Goal: Information Seeking & Learning: Find specific fact

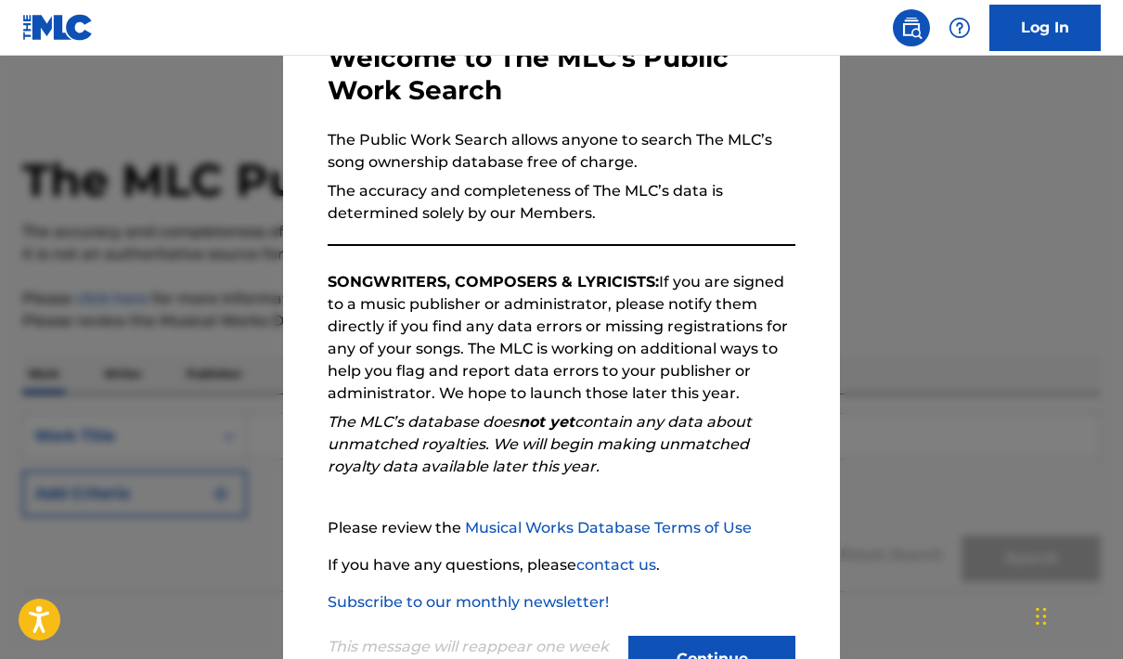
scroll to position [116, 0]
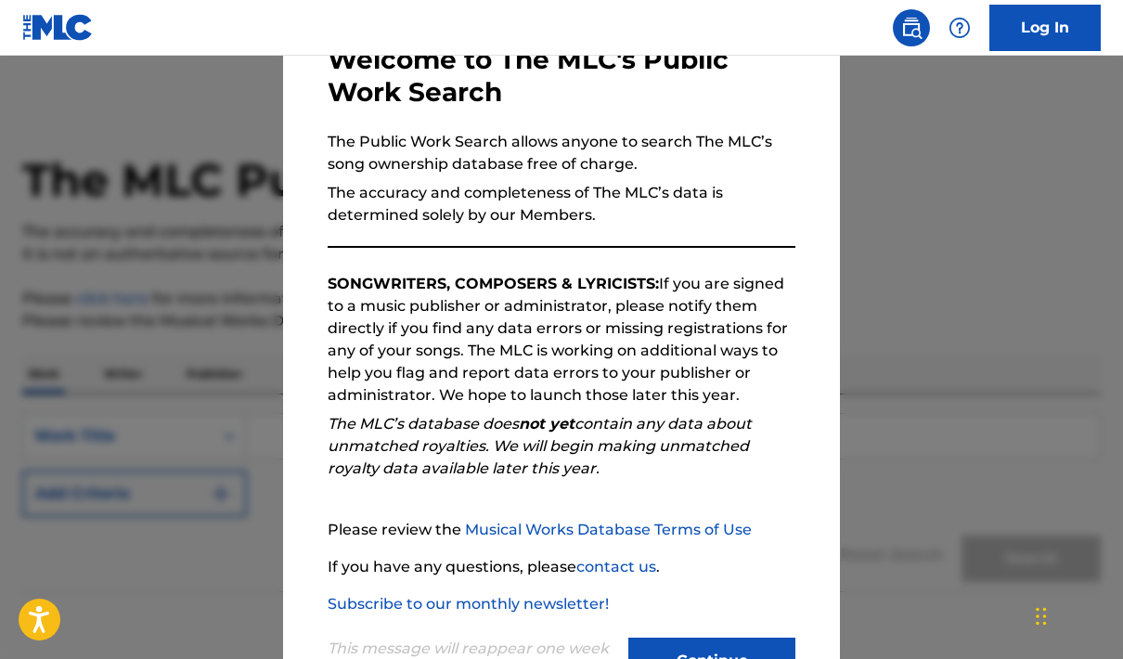
click at [749, 639] on button "Continue" at bounding box center [711, 660] width 167 height 46
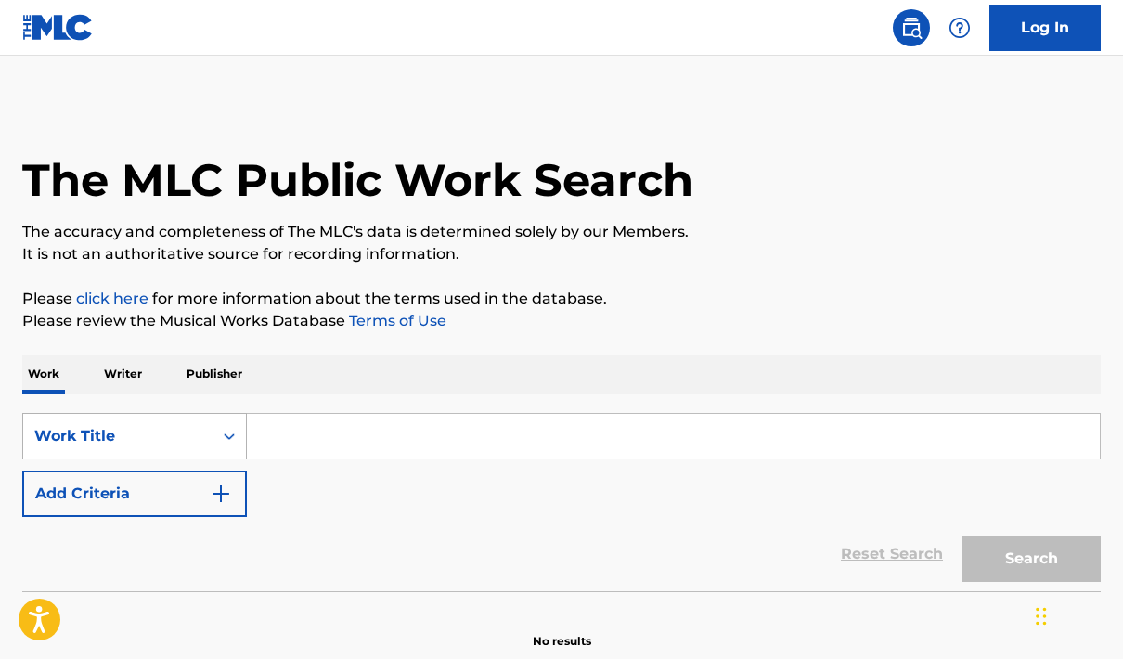
click at [167, 443] on div "Work Title" at bounding box center [117, 436] width 167 height 22
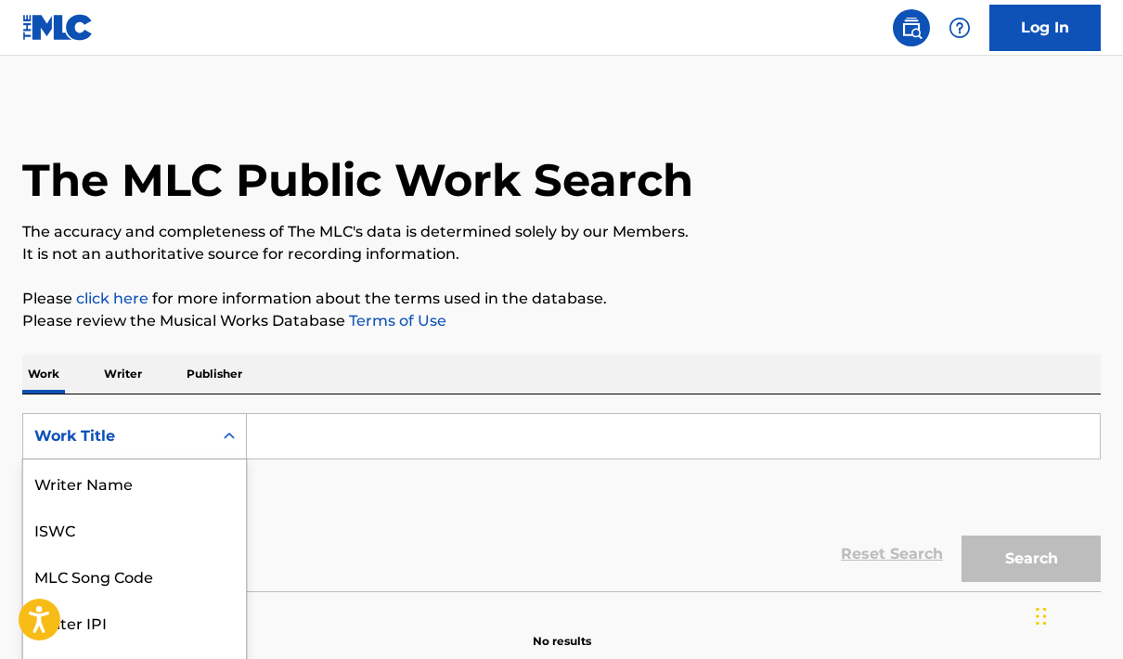
scroll to position [93, 0]
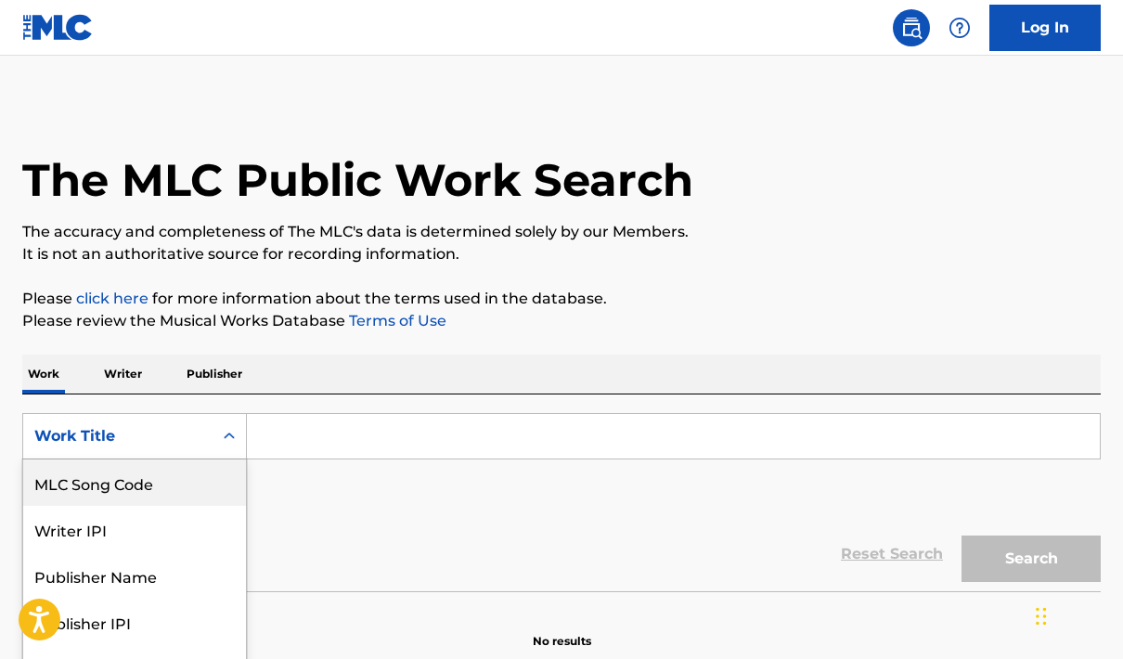
click at [137, 378] on p "Writer" at bounding box center [122, 373] width 49 height 39
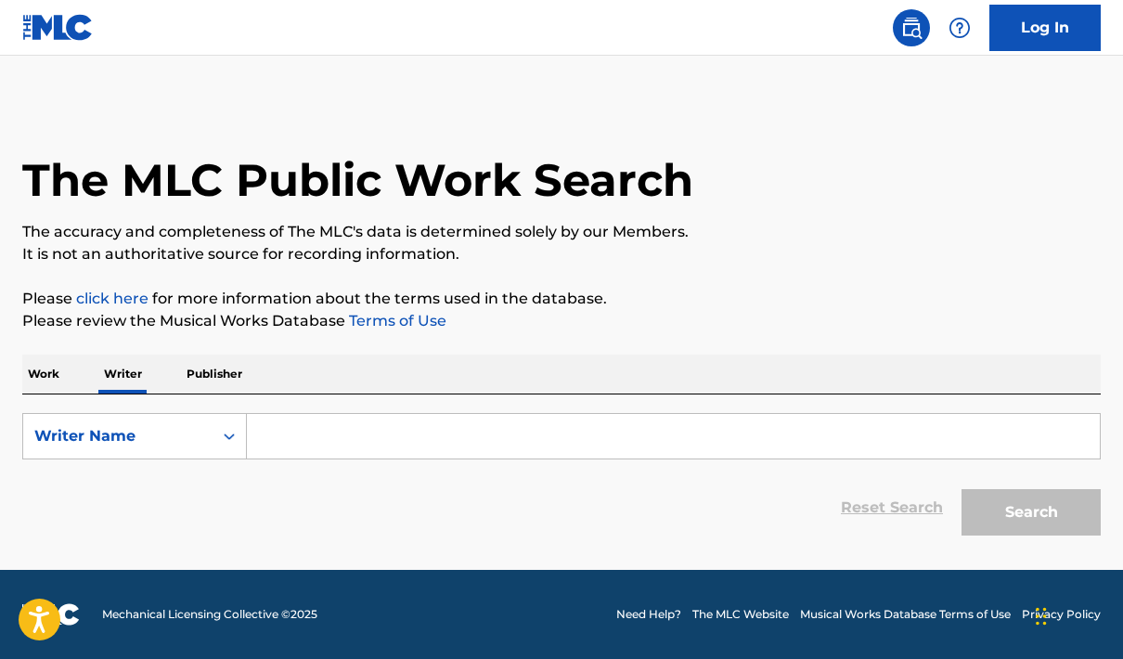
click at [303, 431] on input "Search Form" at bounding box center [673, 436] width 853 height 45
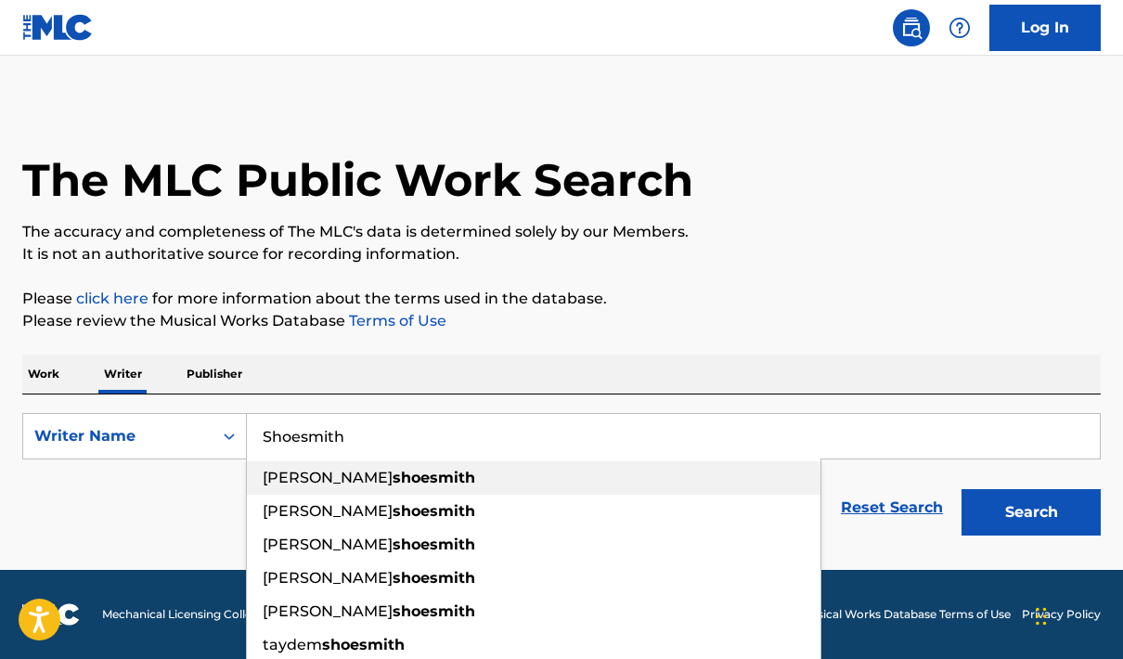
click at [441, 474] on div "[PERSON_NAME]" at bounding box center [533, 477] width 573 height 33
type input "[PERSON_NAME]"
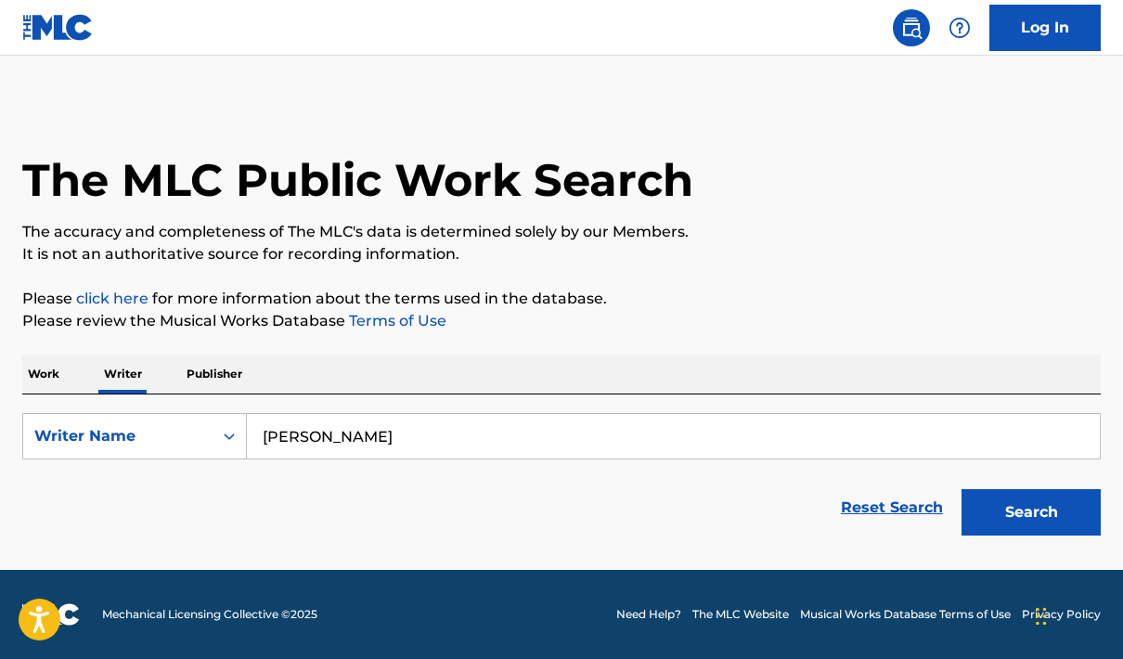
click at [1022, 506] on button "Search" at bounding box center [1030, 512] width 139 height 46
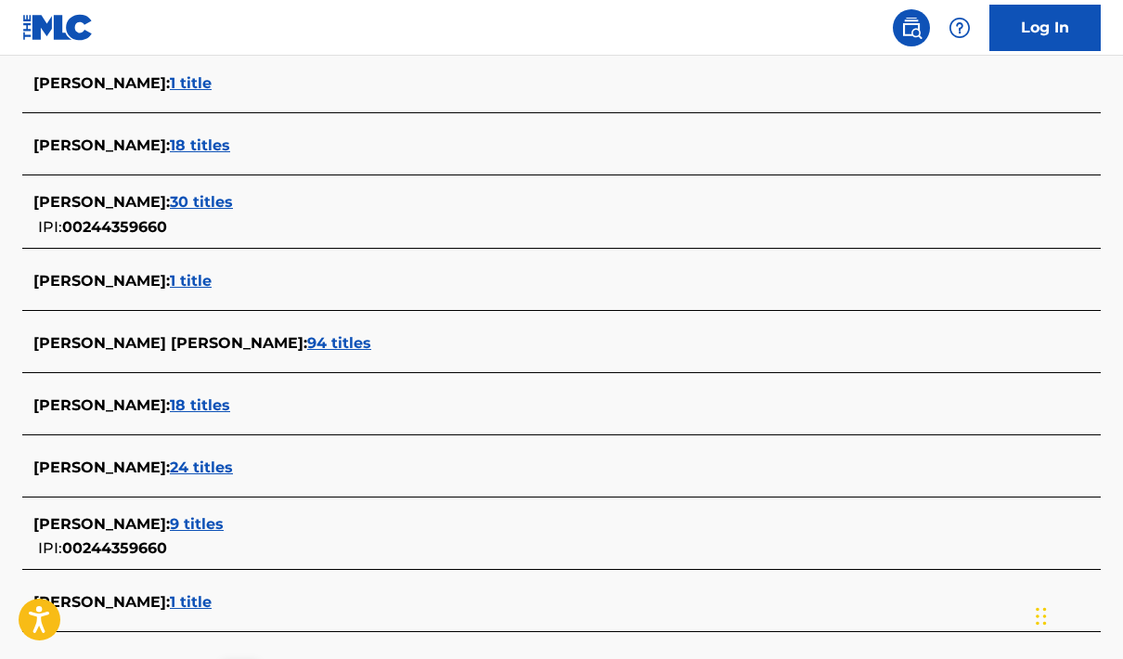
scroll to position [574, 0]
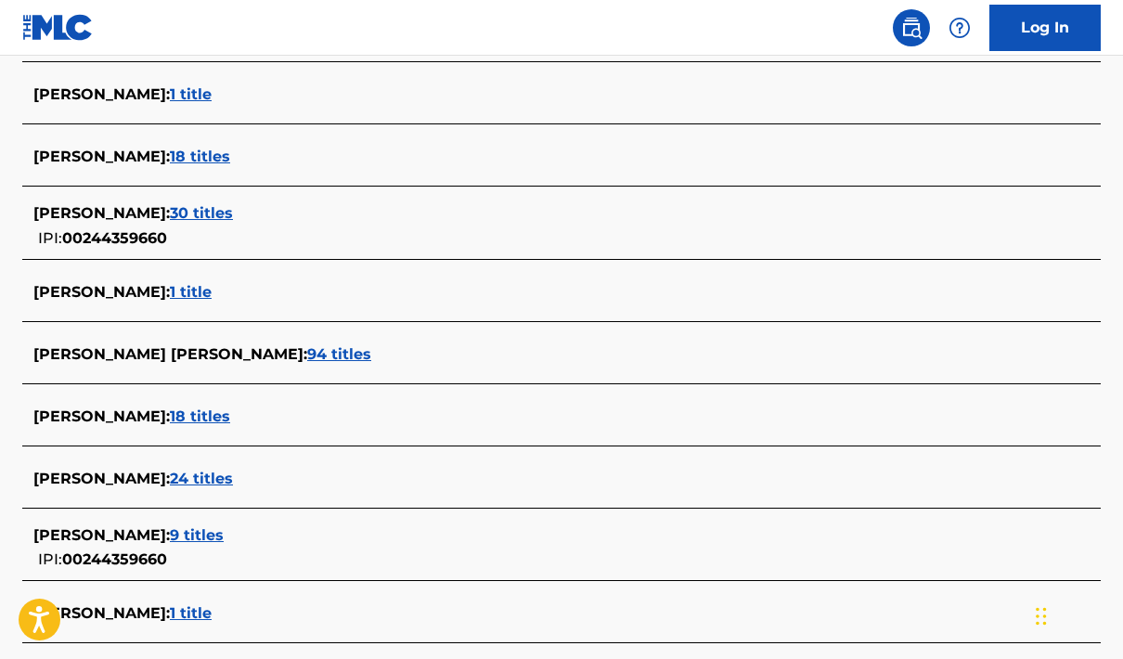
click at [307, 353] on span "94 titles" at bounding box center [339, 354] width 64 height 18
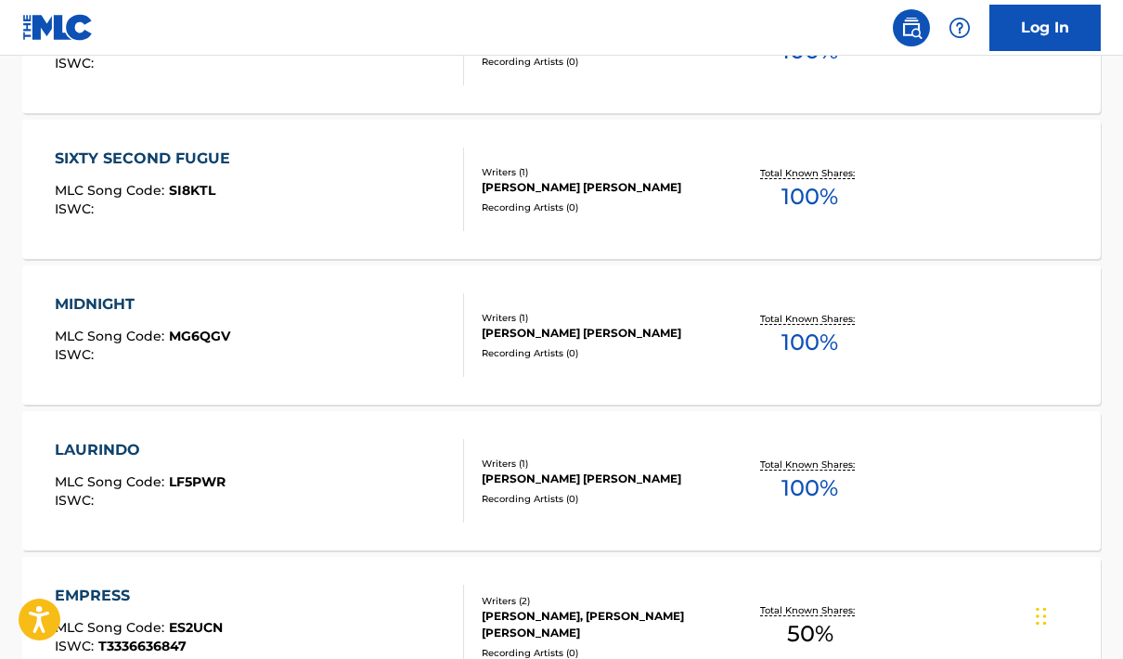
scroll to position [1539, 0]
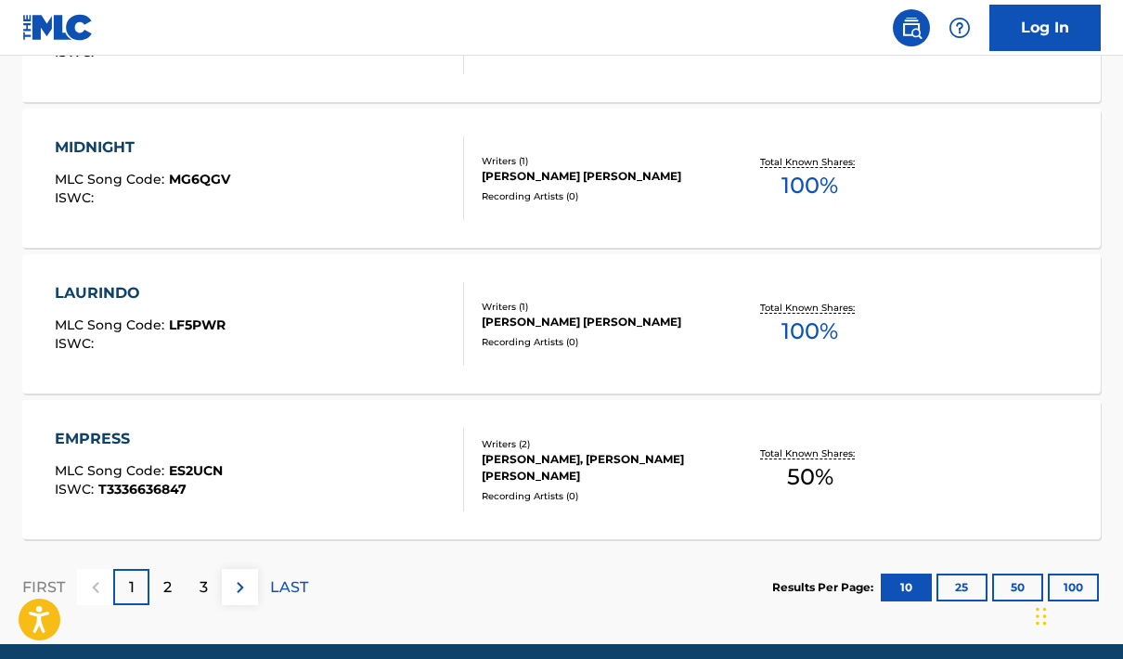
click at [1075, 586] on button "100" at bounding box center [1073, 587] width 51 height 28
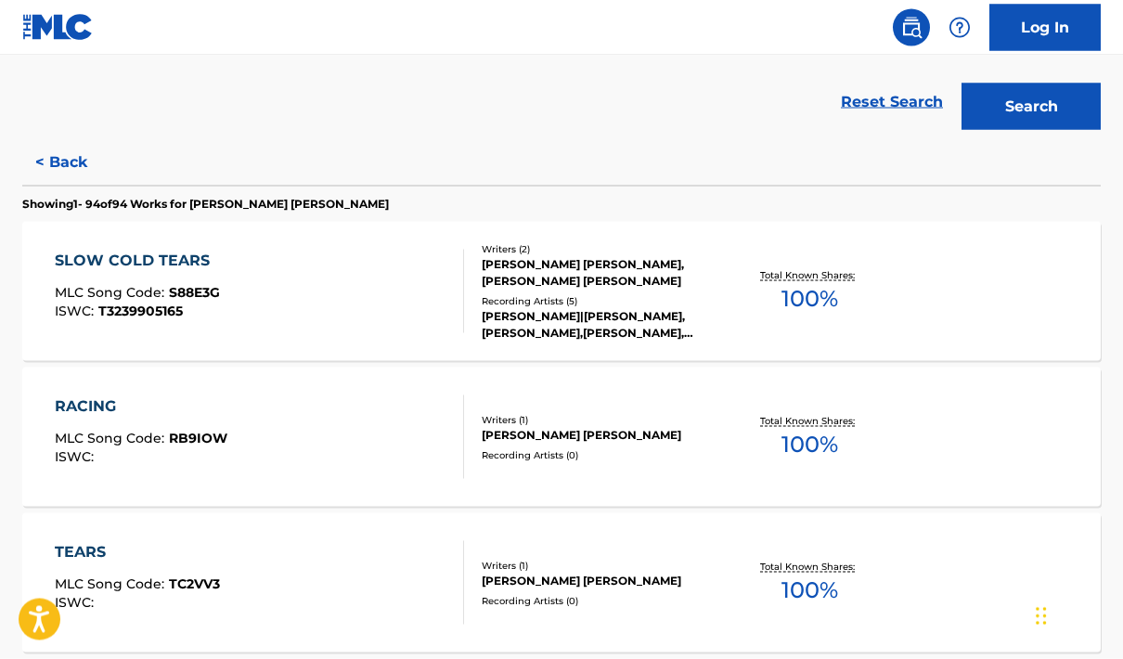
scroll to position [406, 0]
click at [170, 260] on div "SLOW COLD TEARS" at bounding box center [137, 260] width 165 height 22
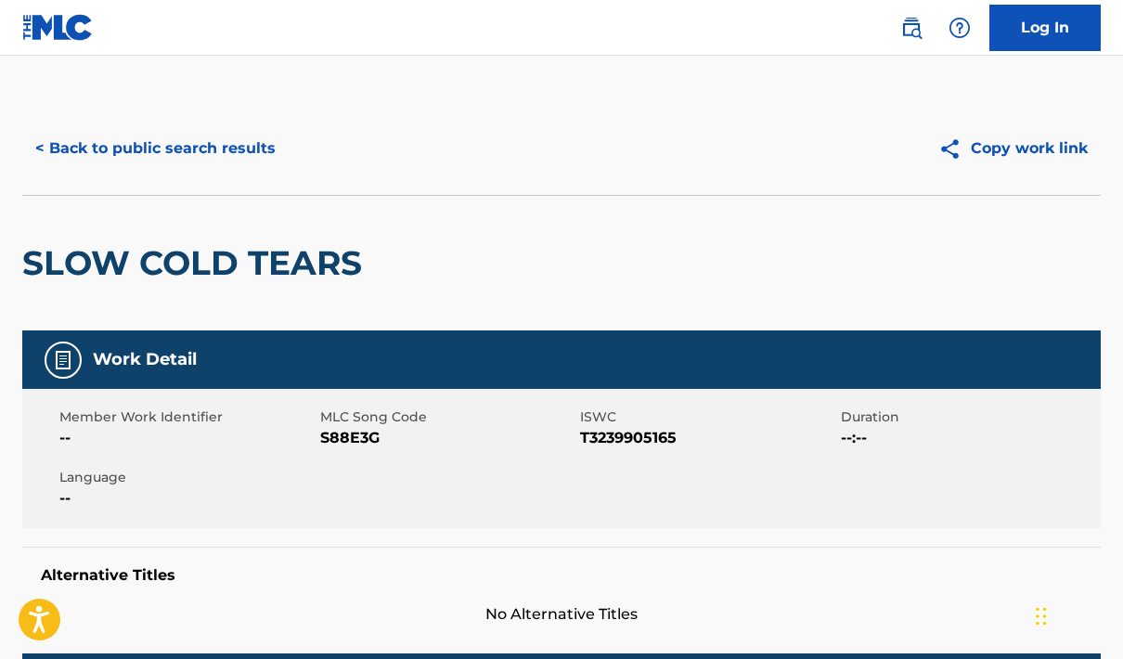
click at [90, 151] on button "< Back to public search results" at bounding box center [155, 148] width 266 height 46
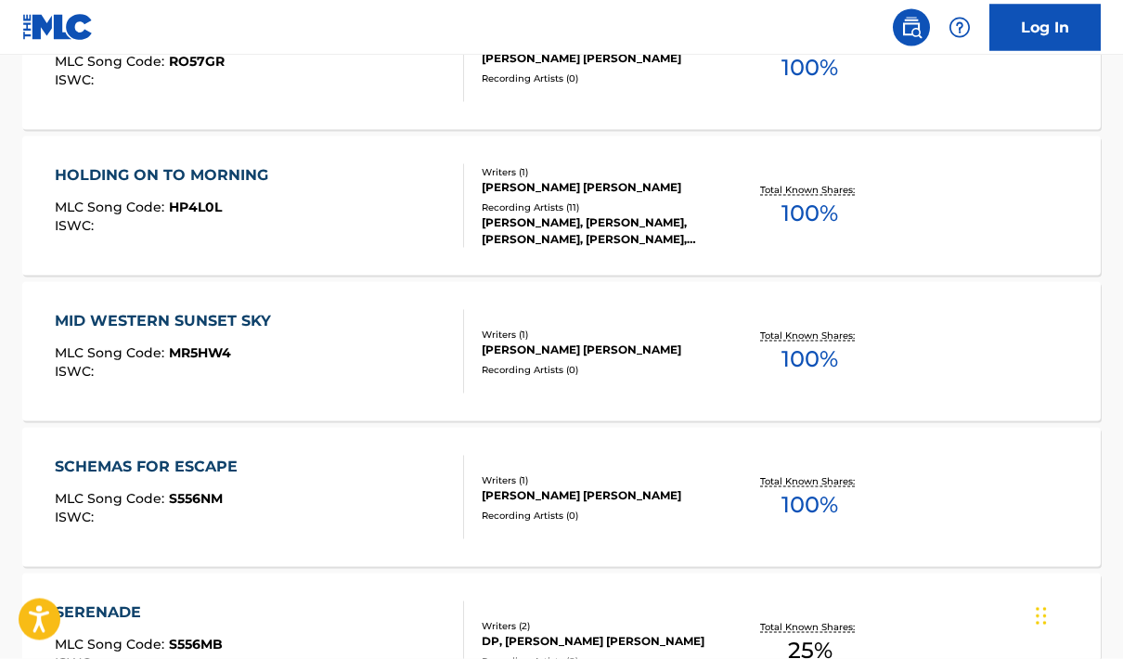
scroll to position [9686, 0]
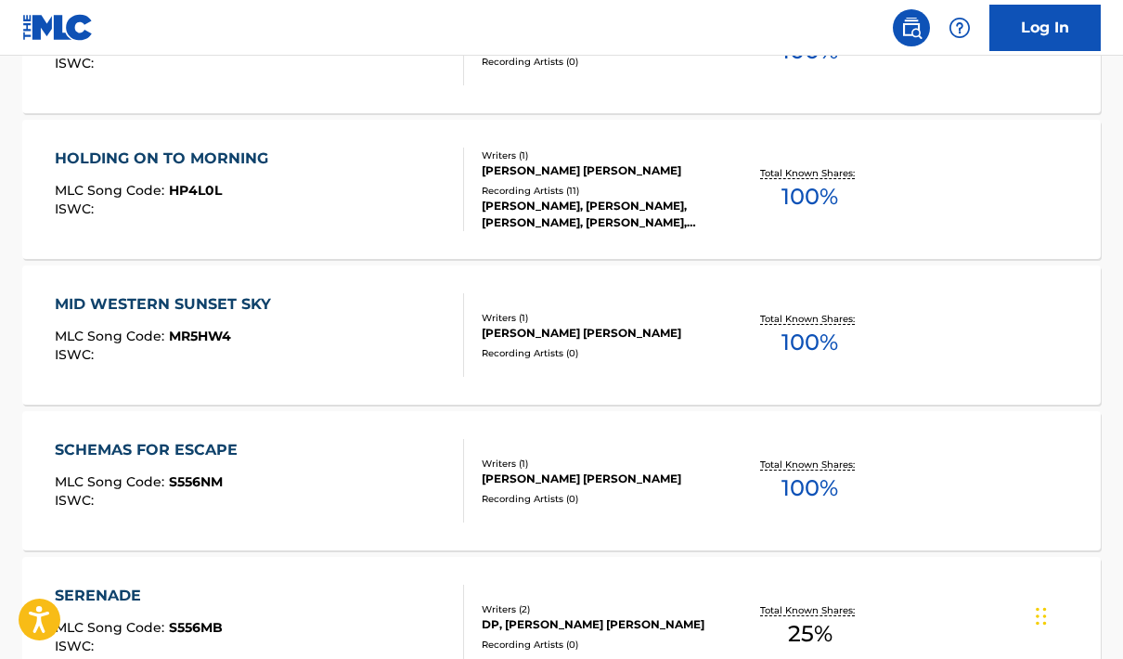
click at [182, 159] on div "HOLDING ON TO MORNING" at bounding box center [166, 159] width 223 height 22
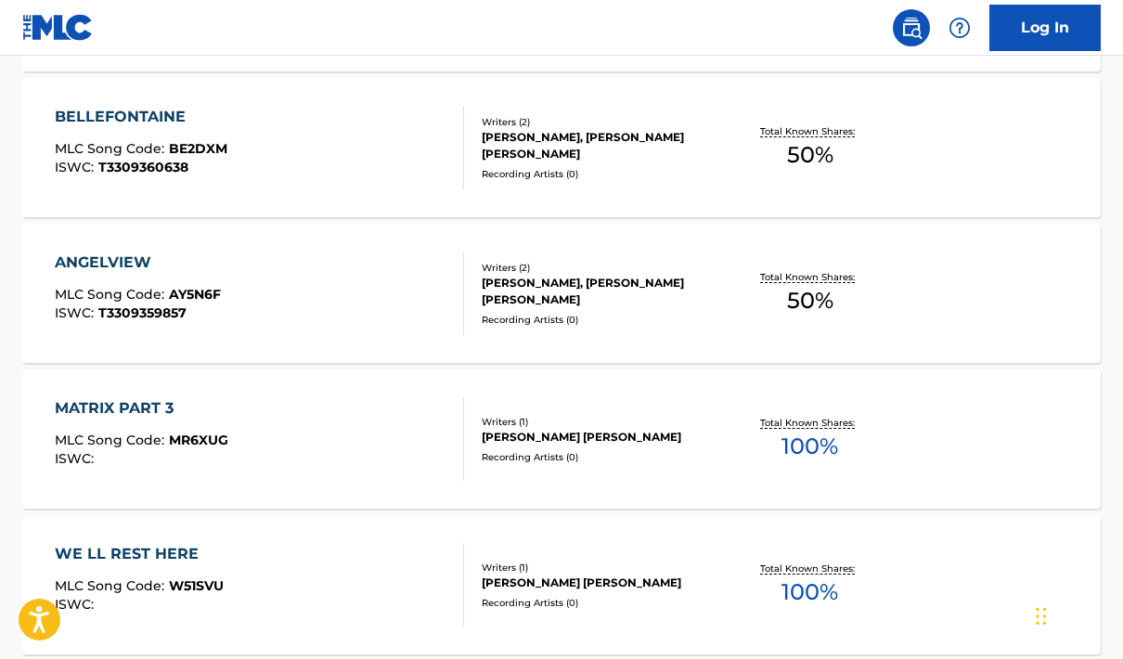
scroll to position [2313, 0]
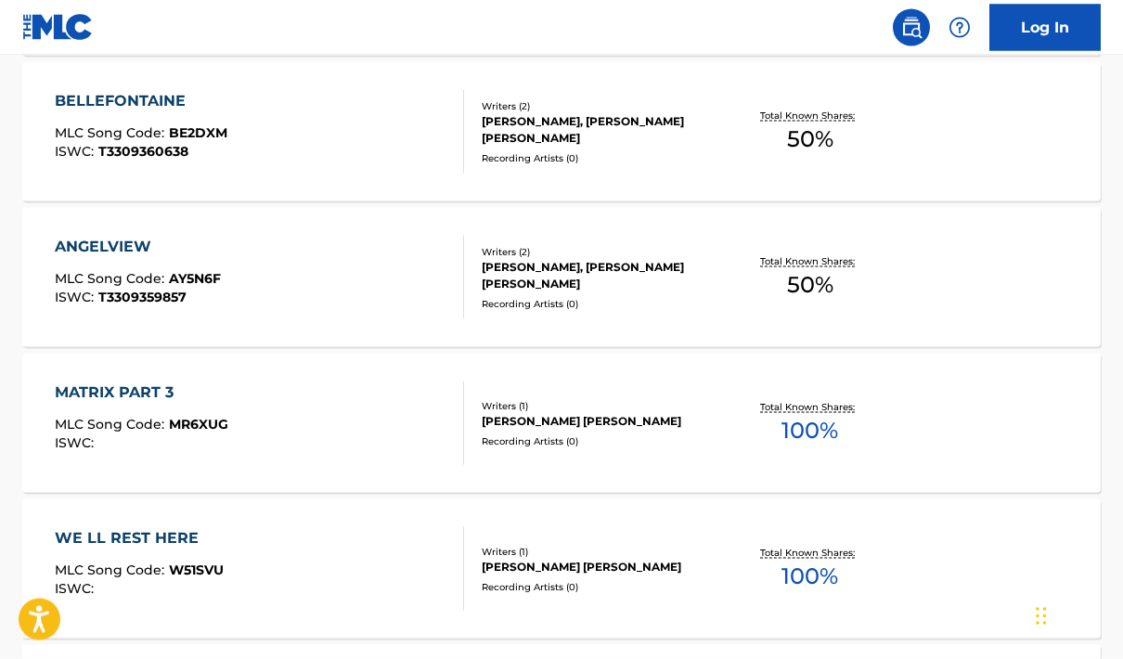
click at [136, 244] on div "ANGELVIEW" at bounding box center [138, 247] width 166 height 22
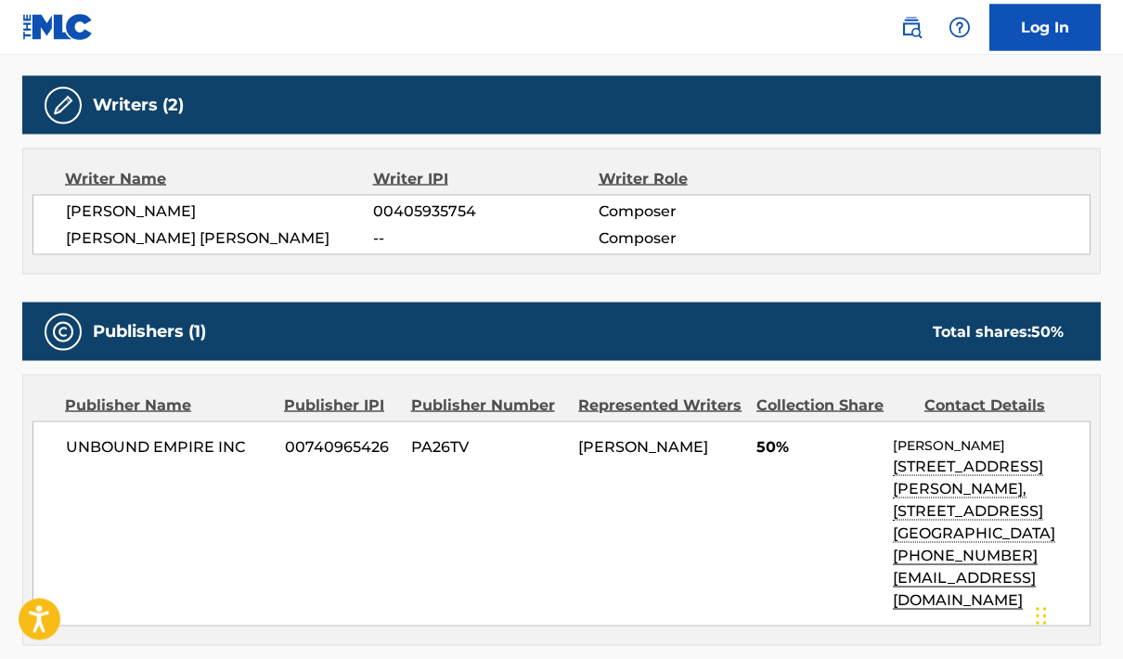
scroll to position [495, 0]
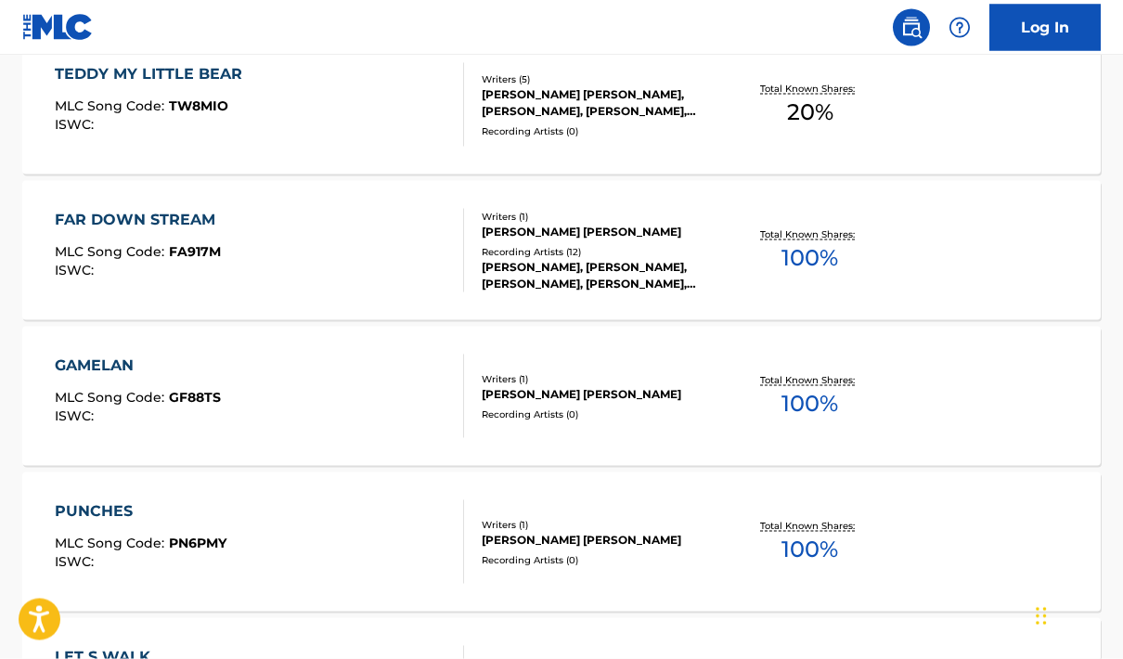
scroll to position [6605, 0]
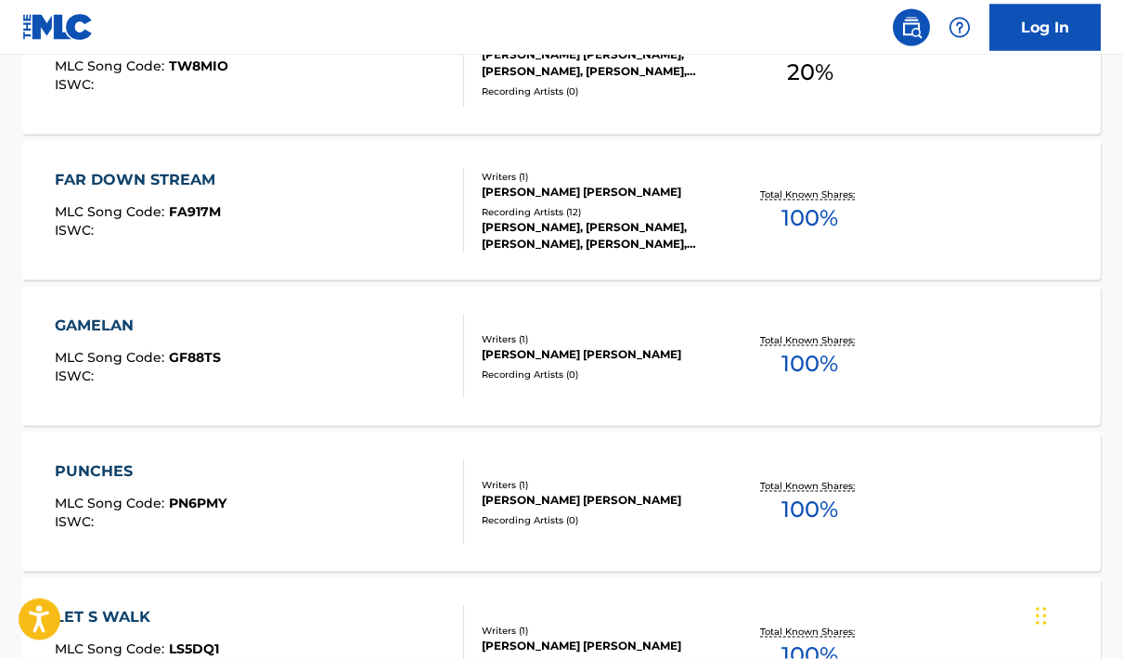
click at [165, 174] on div "FAR DOWN STREAM" at bounding box center [140, 180] width 170 height 22
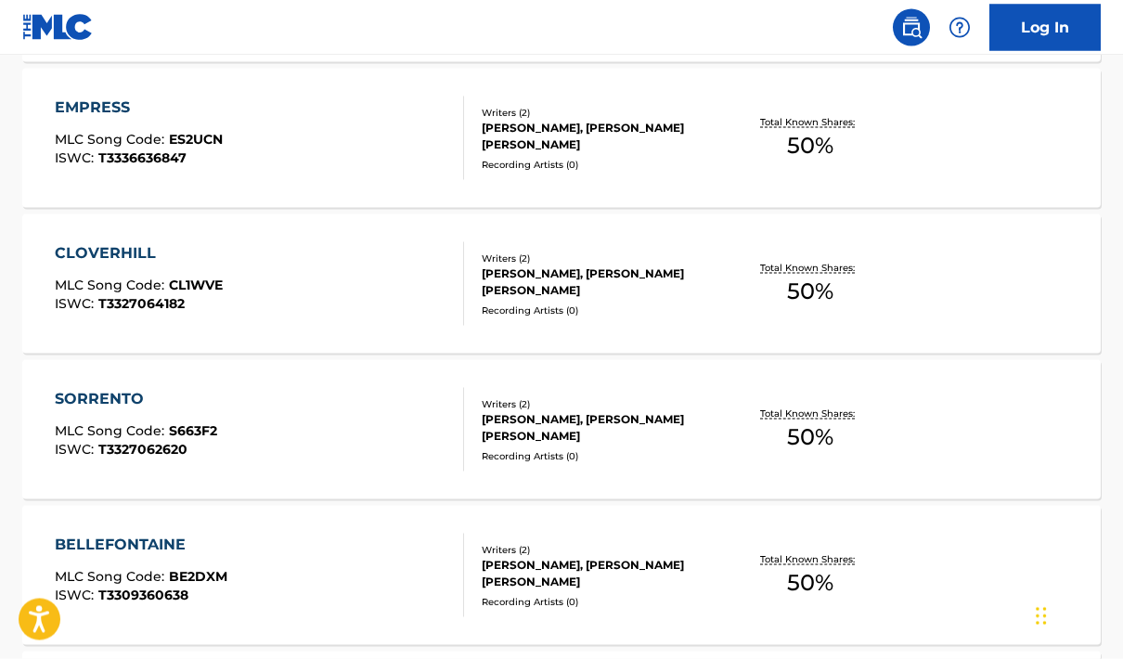
scroll to position [1902, 0]
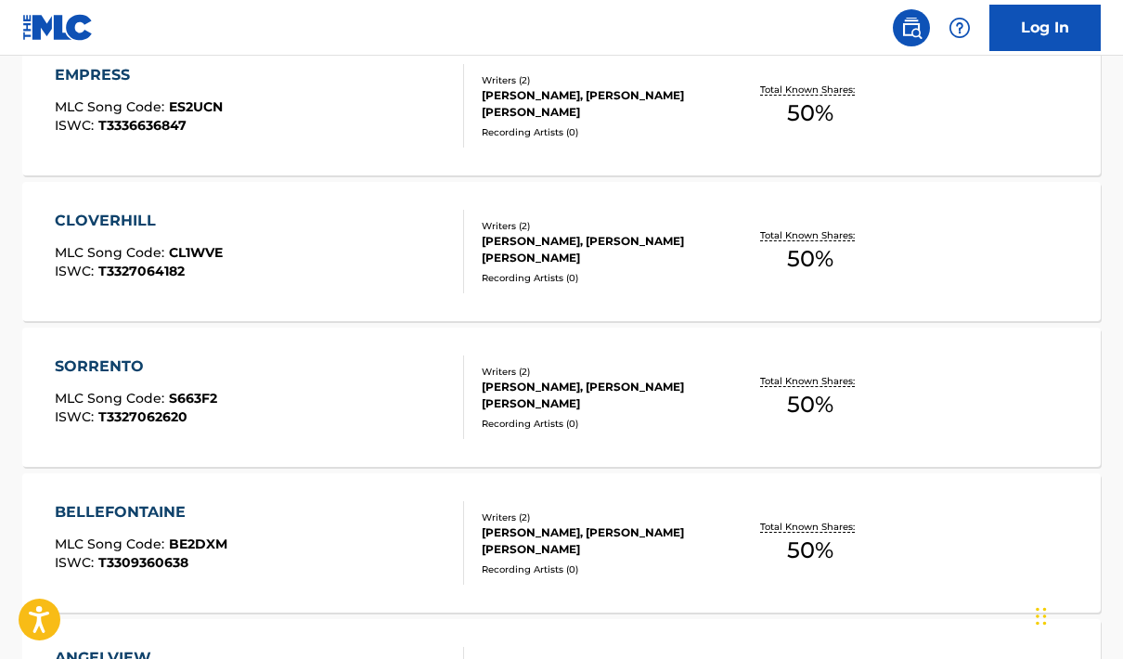
click at [114, 366] on div "SORRENTO" at bounding box center [136, 366] width 162 height 22
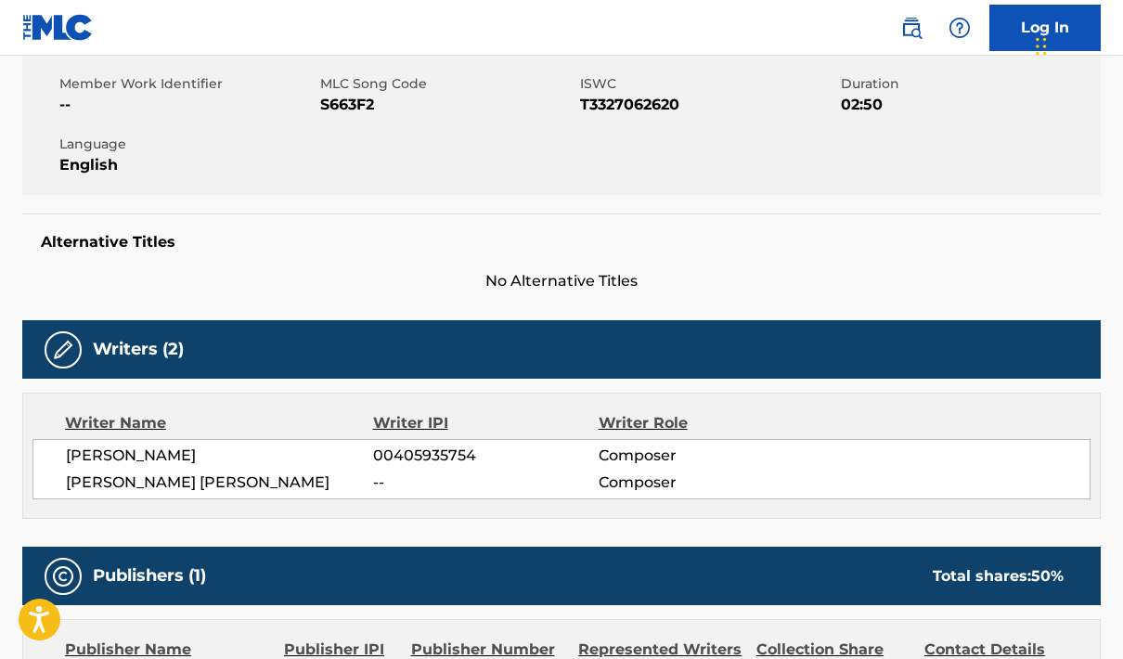
scroll to position [170, 0]
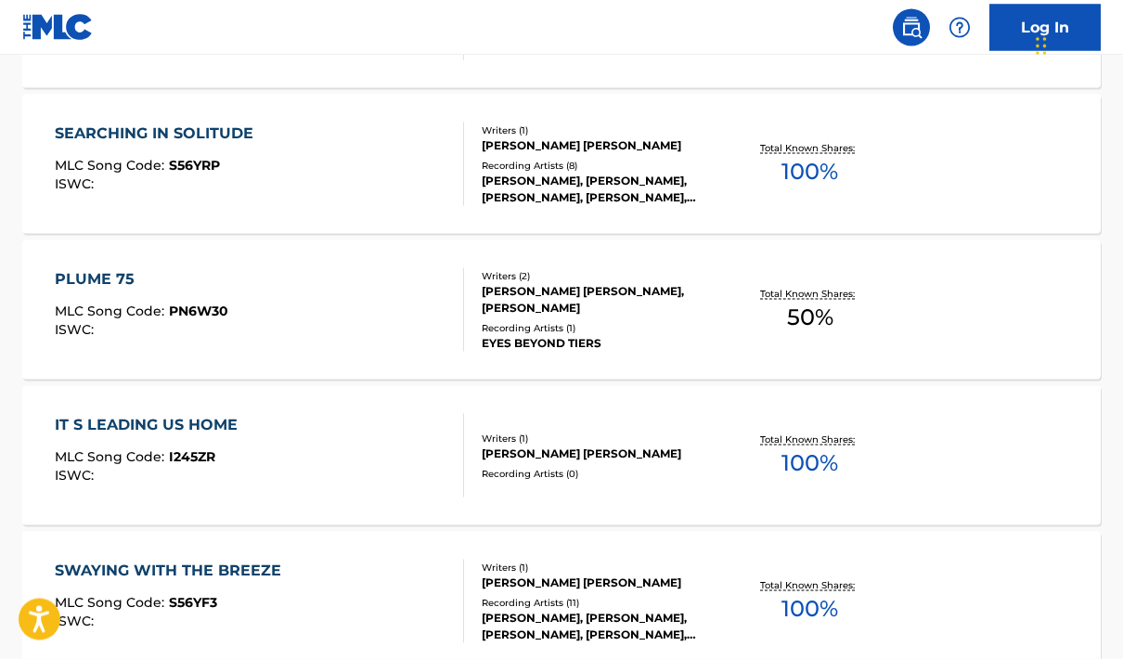
scroll to position [4177, 0]
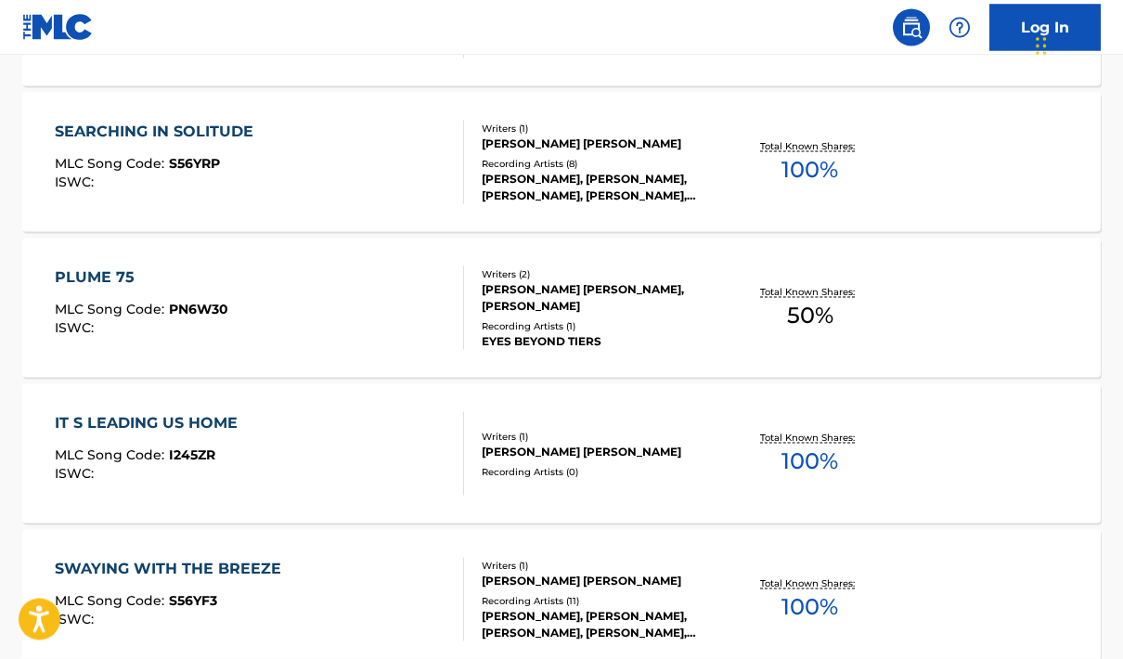
click at [109, 278] on div "PLUME 75" at bounding box center [142, 277] width 174 height 22
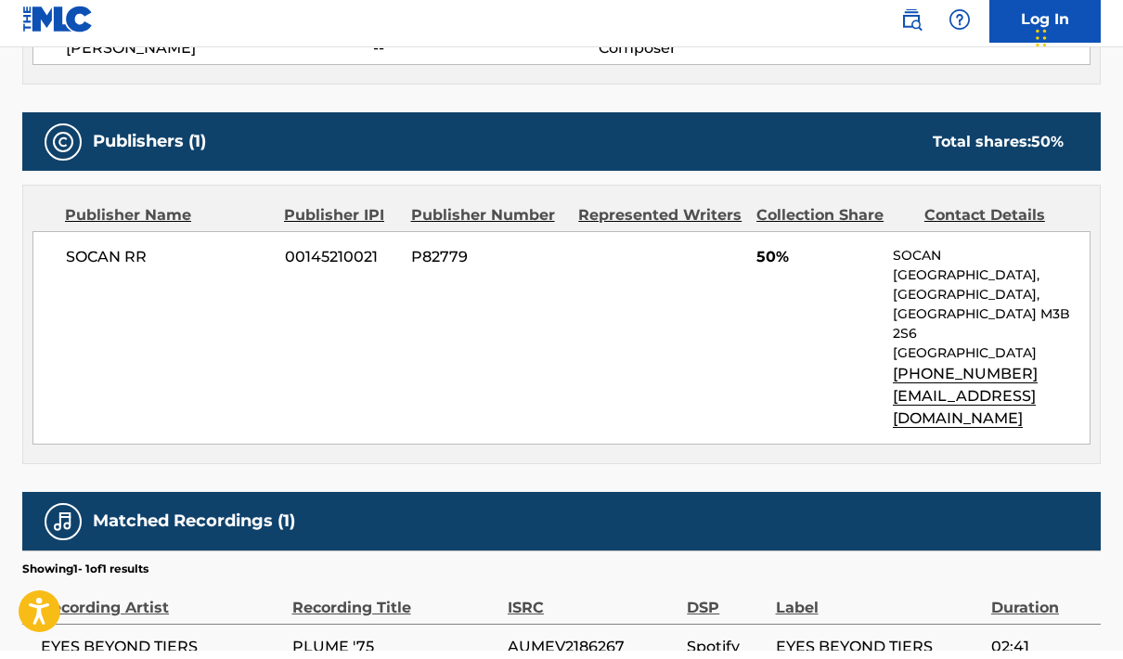
scroll to position [833, 0]
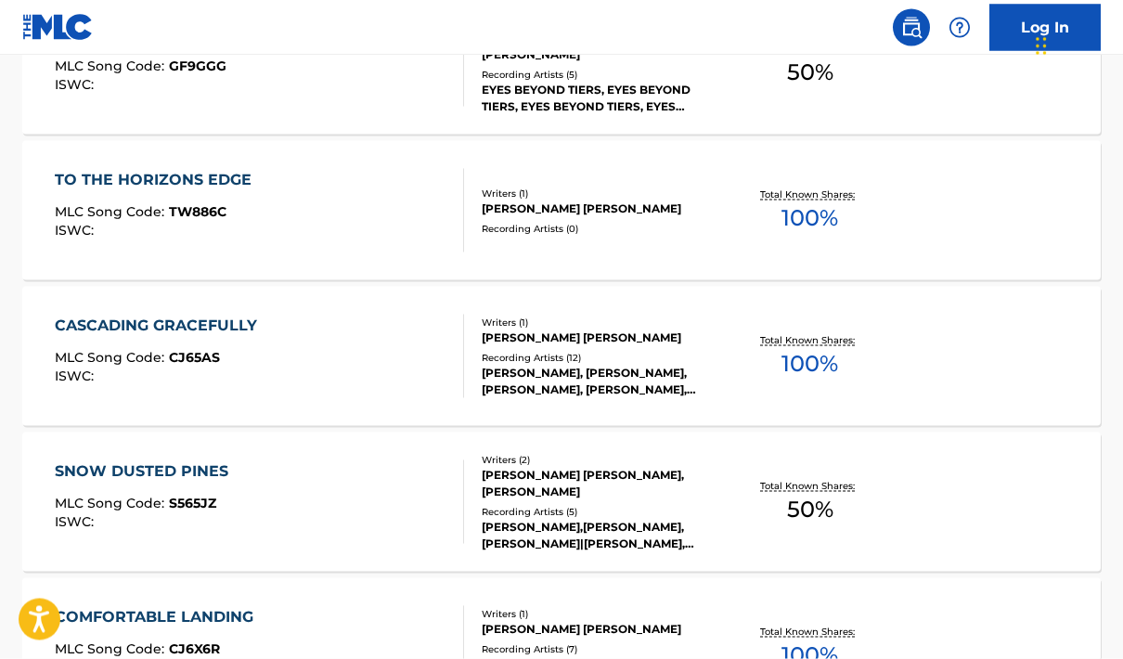
scroll to position [3383, 0]
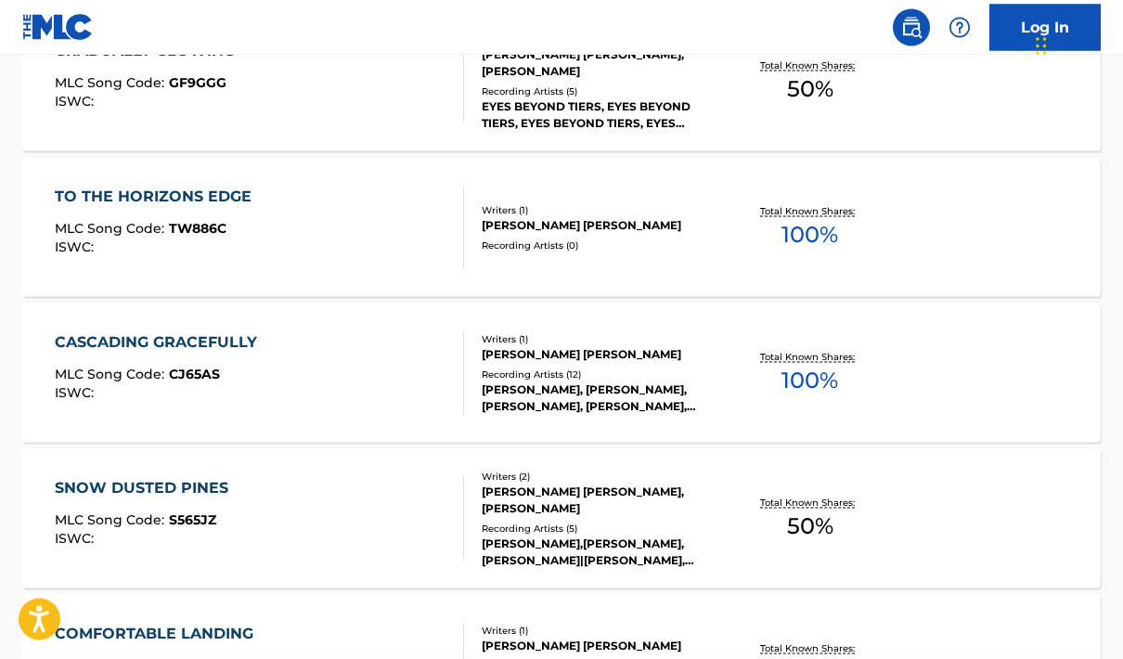
click at [177, 190] on div "TO THE HORIZONS EDGE" at bounding box center [158, 197] width 206 height 22
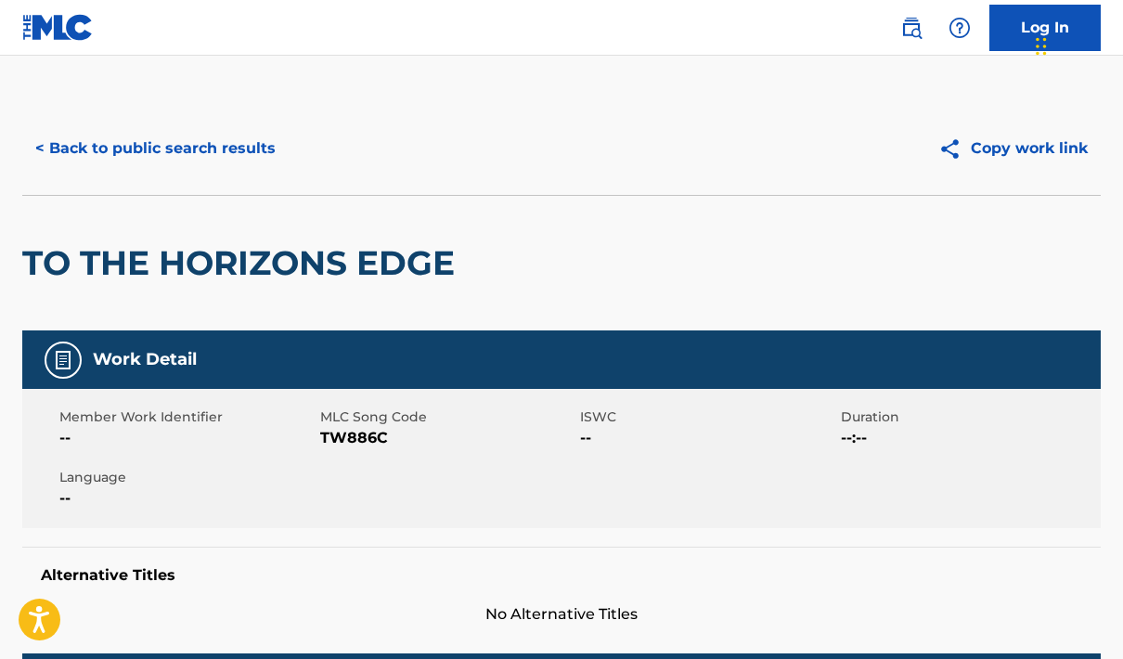
click at [75, 138] on button "< Back to public search results" at bounding box center [155, 148] width 266 height 46
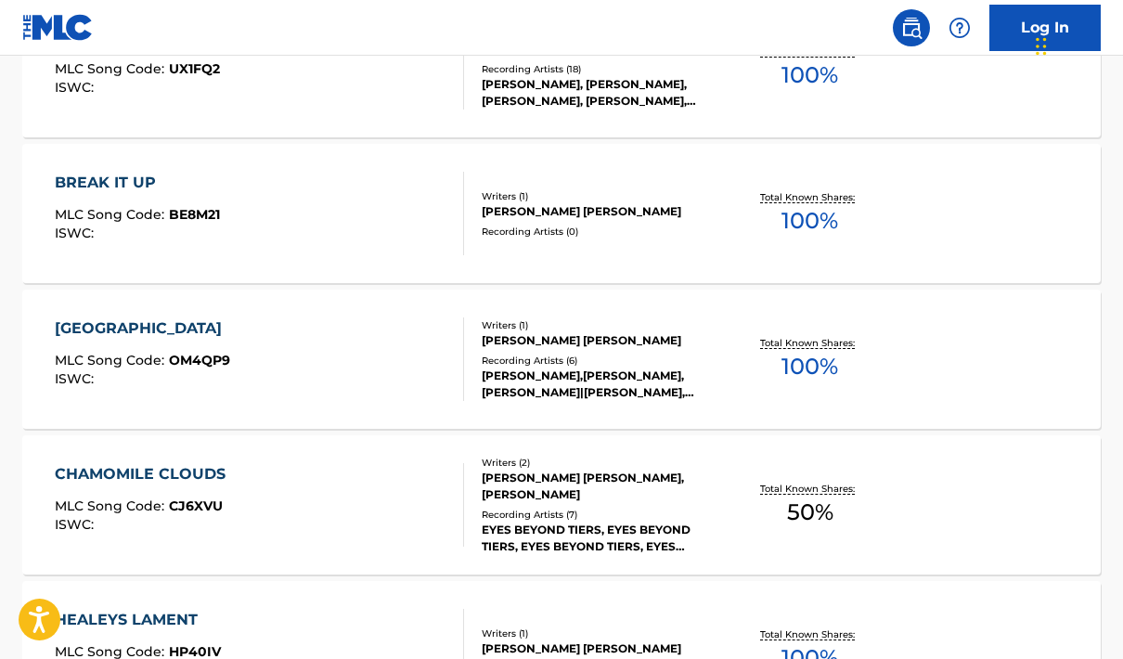
scroll to position [5453, 0]
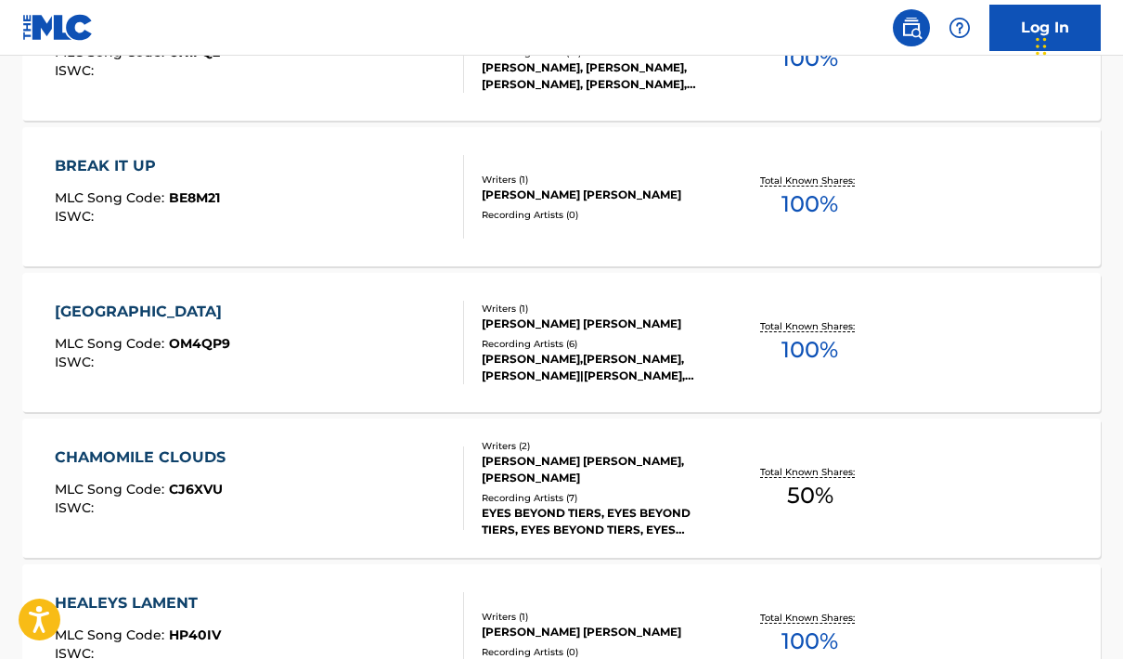
click at [173, 321] on div "[GEOGRAPHIC_DATA]" at bounding box center [143, 312] width 176 height 22
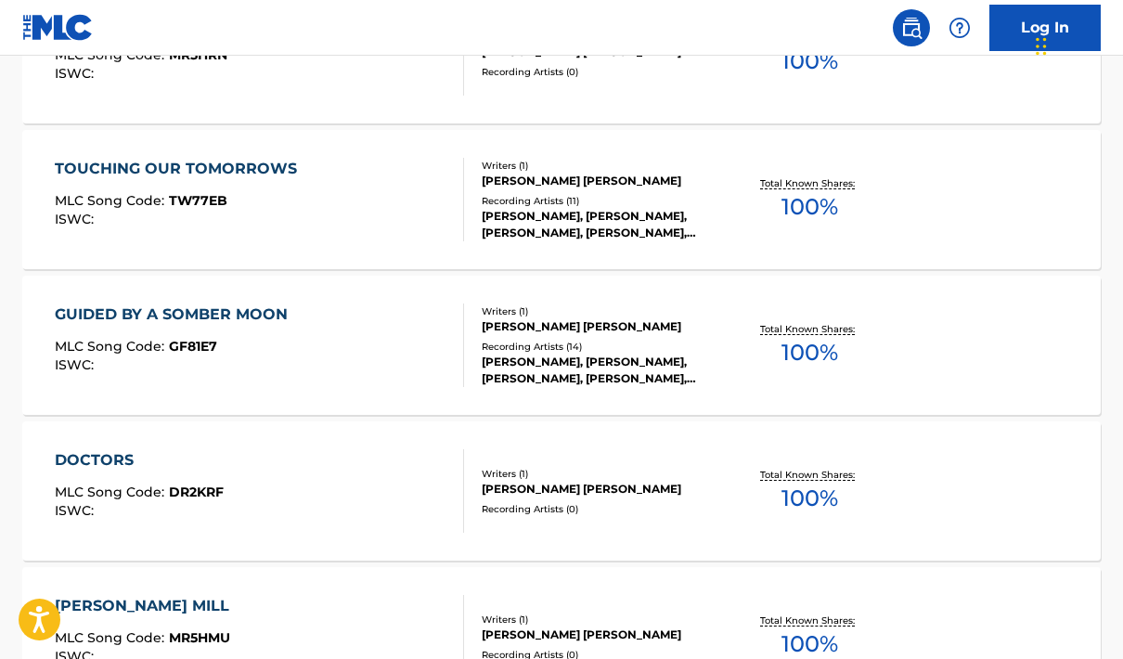
scroll to position [10406, 0]
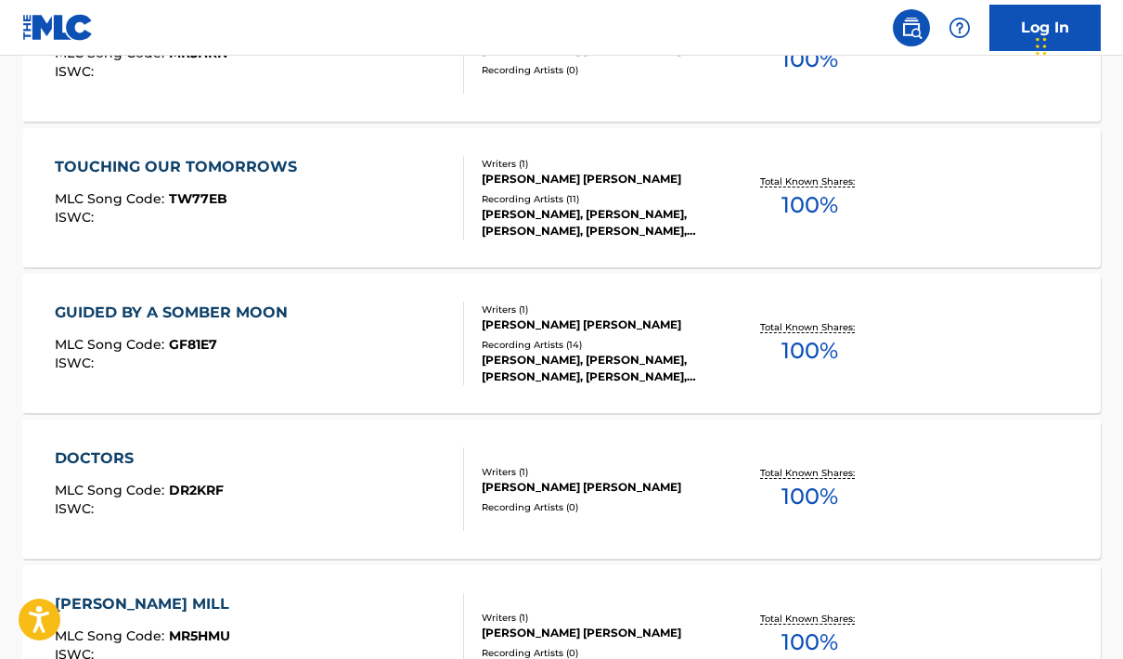
click at [201, 159] on div "TOUCHING OUR TOMORROWS" at bounding box center [180, 167] width 251 height 22
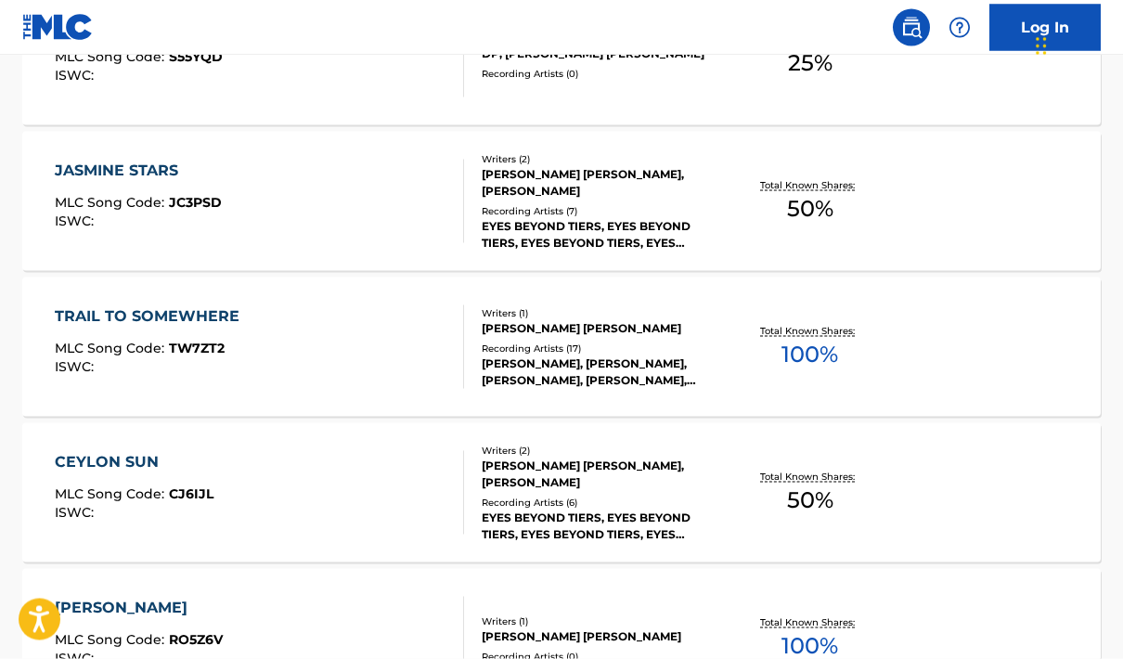
scroll to position [12995, 0]
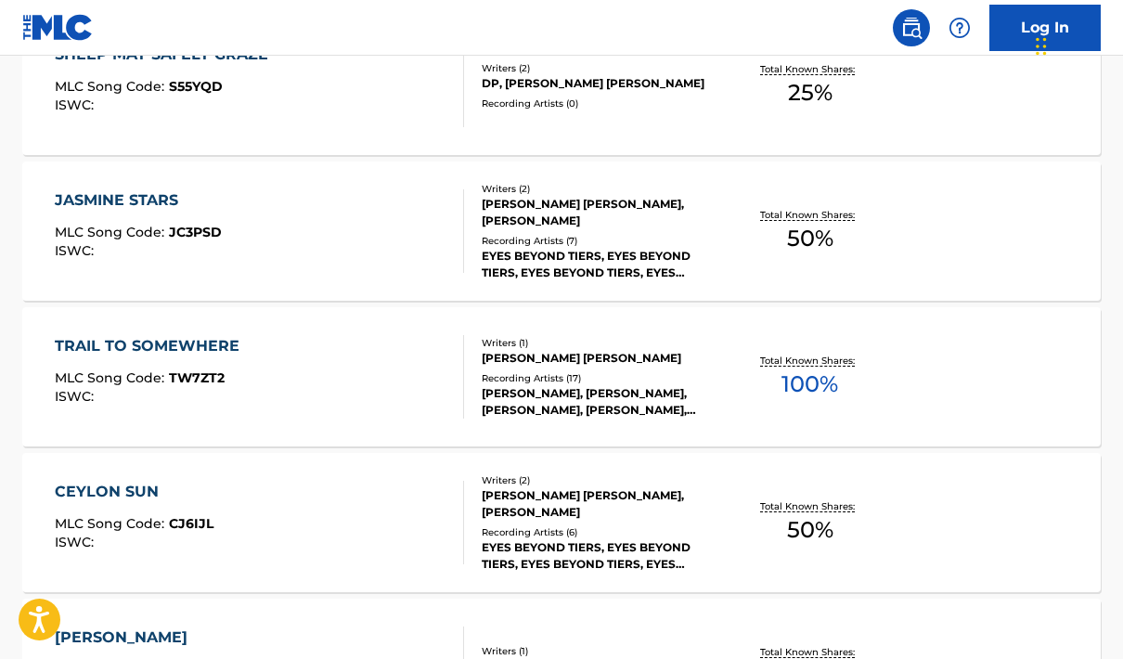
click at [134, 343] on div "TRAIL TO SOMEWHERE" at bounding box center [152, 346] width 194 height 22
